Goal: Task Accomplishment & Management: Manage account settings

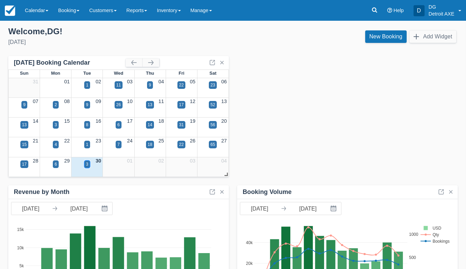
click at [89, 165] on div "3" at bounding box center [87, 164] width 6 height 8
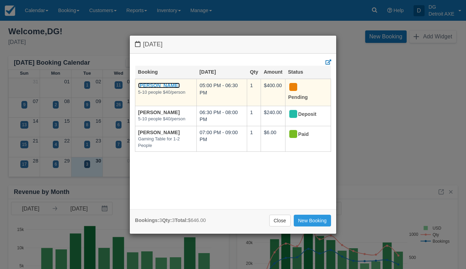
click at [170, 85] on link "Melissa Grannes" at bounding box center [159, 86] width 42 height 6
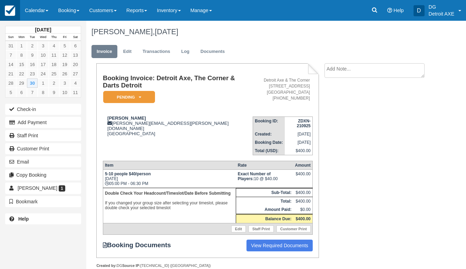
click at [15, 10] on img at bounding box center [10, 11] width 10 height 10
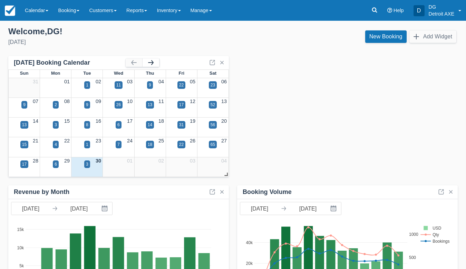
click at [148, 64] on button "button" at bounding box center [151, 62] width 17 height 8
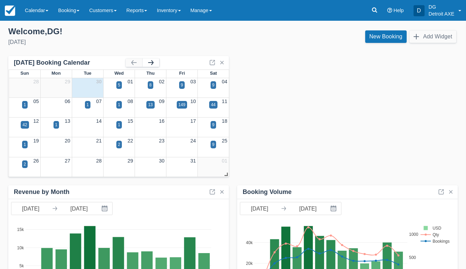
click at [148, 64] on button "button" at bounding box center [151, 62] width 17 height 8
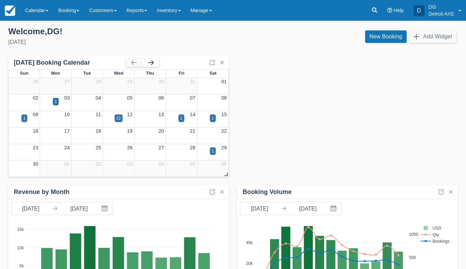
click at [148, 64] on button "button" at bounding box center [151, 62] width 17 height 8
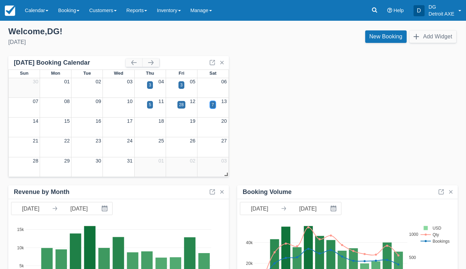
click at [214, 103] on div "7" at bounding box center [213, 105] width 2 height 6
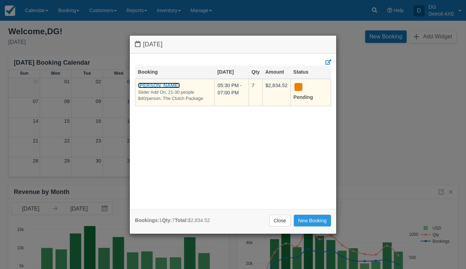
click at [162, 84] on link "[PERSON_NAME]" at bounding box center [159, 86] width 42 height 6
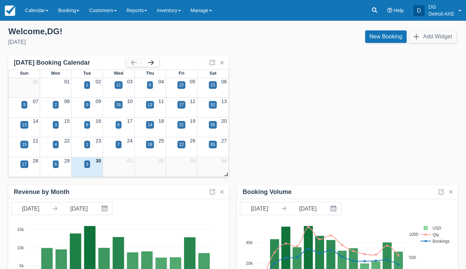
click at [155, 63] on button "button" at bounding box center [151, 62] width 17 height 8
